Goal: Find specific page/section: Find specific page/section

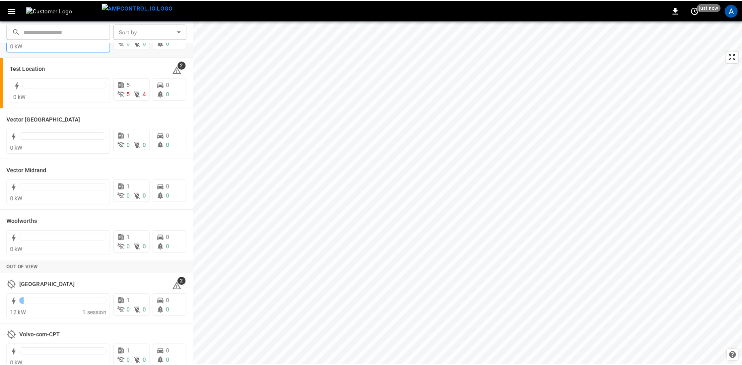
scroll to position [404, 0]
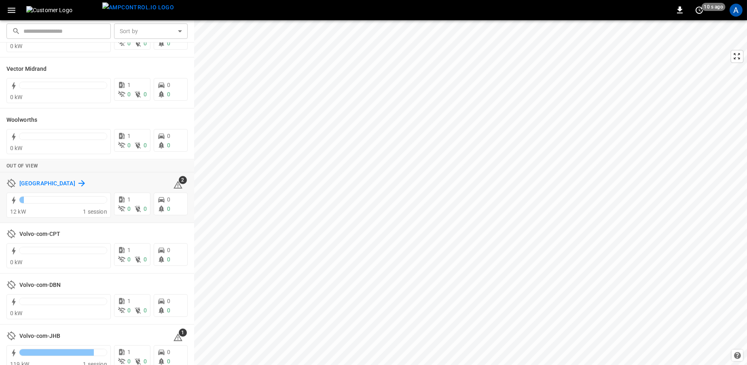
click at [28, 182] on h6 "[GEOGRAPHIC_DATA]" at bounding box center [47, 183] width 56 height 9
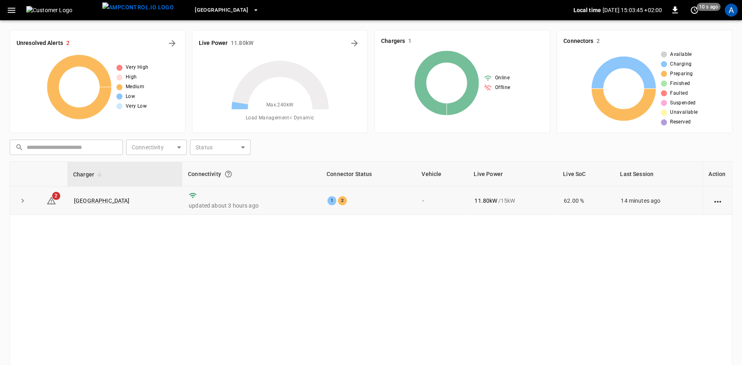
scroll to position [51, 0]
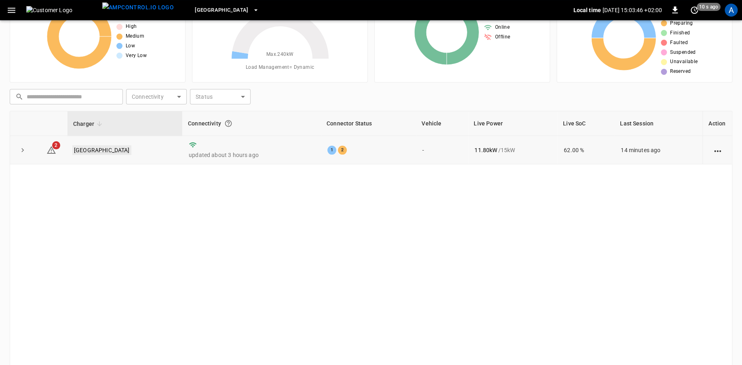
click at [90, 149] on link "[GEOGRAPHIC_DATA]" at bounding box center [101, 150] width 59 height 10
